Goal: Browse casually

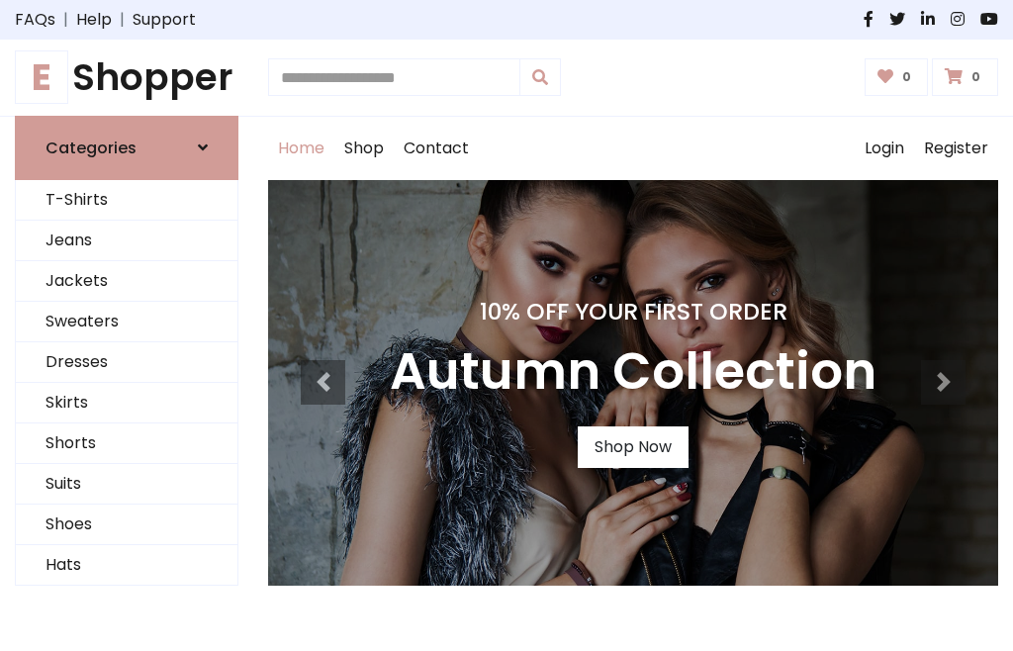
click at [507, 326] on h4 "10% Off Your First Order" at bounding box center [633, 312] width 487 height 28
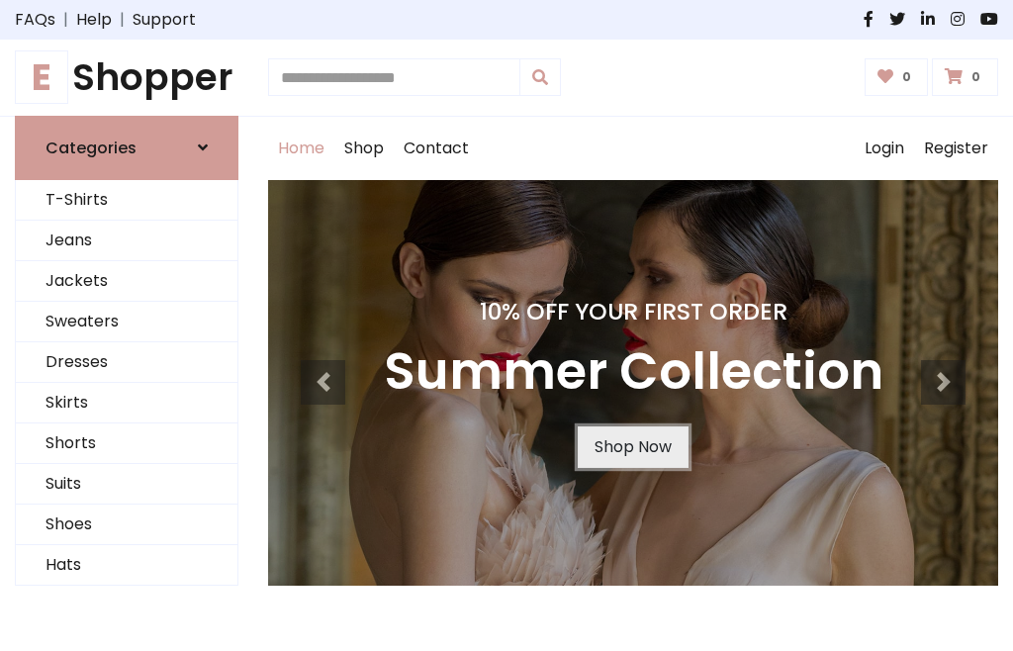
click at [632, 446] on link "Shop Now" at bounding box center [633, 447] width 111 height 42
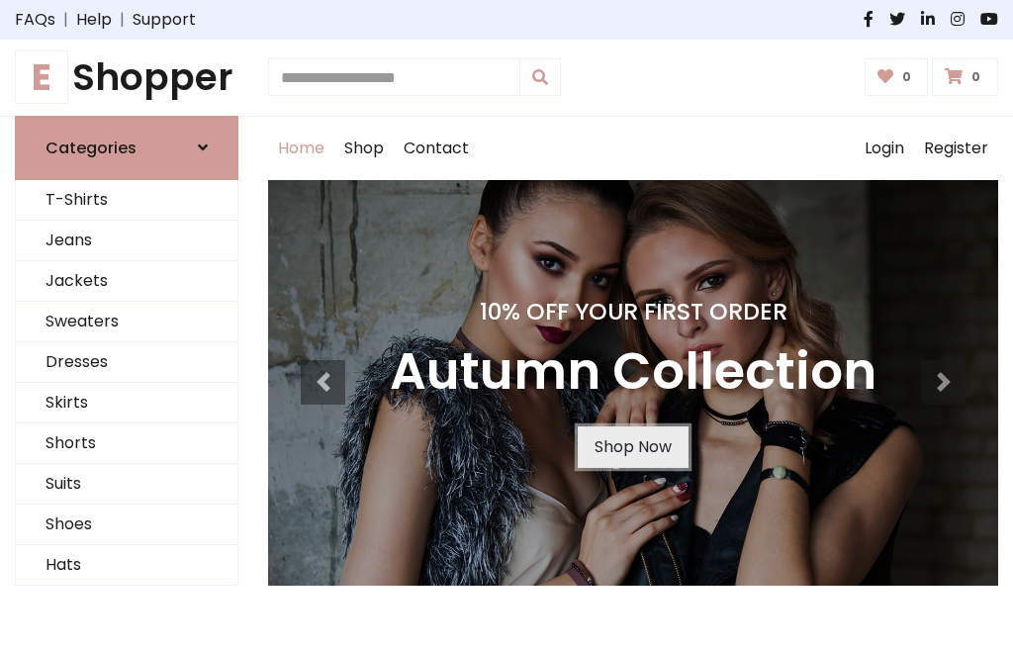
click at [632, 446] on link "Shop Now" at bounding box center [633, 447] width 111 height 42
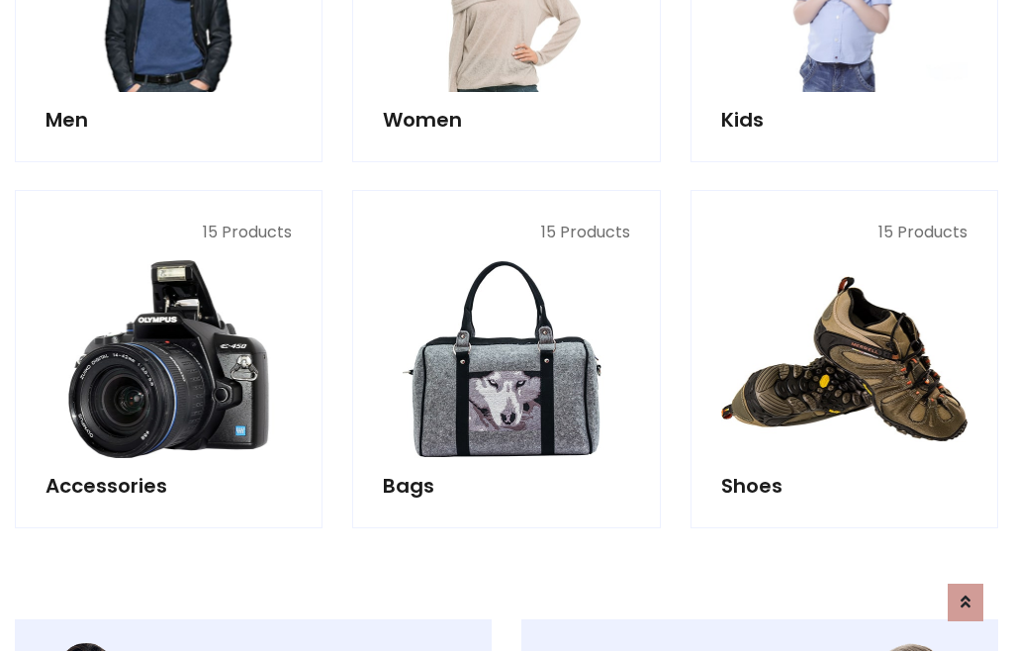
scroll to position [1973, 0]
